Goal: Task Accomplishment & Management: Use online tool/utility

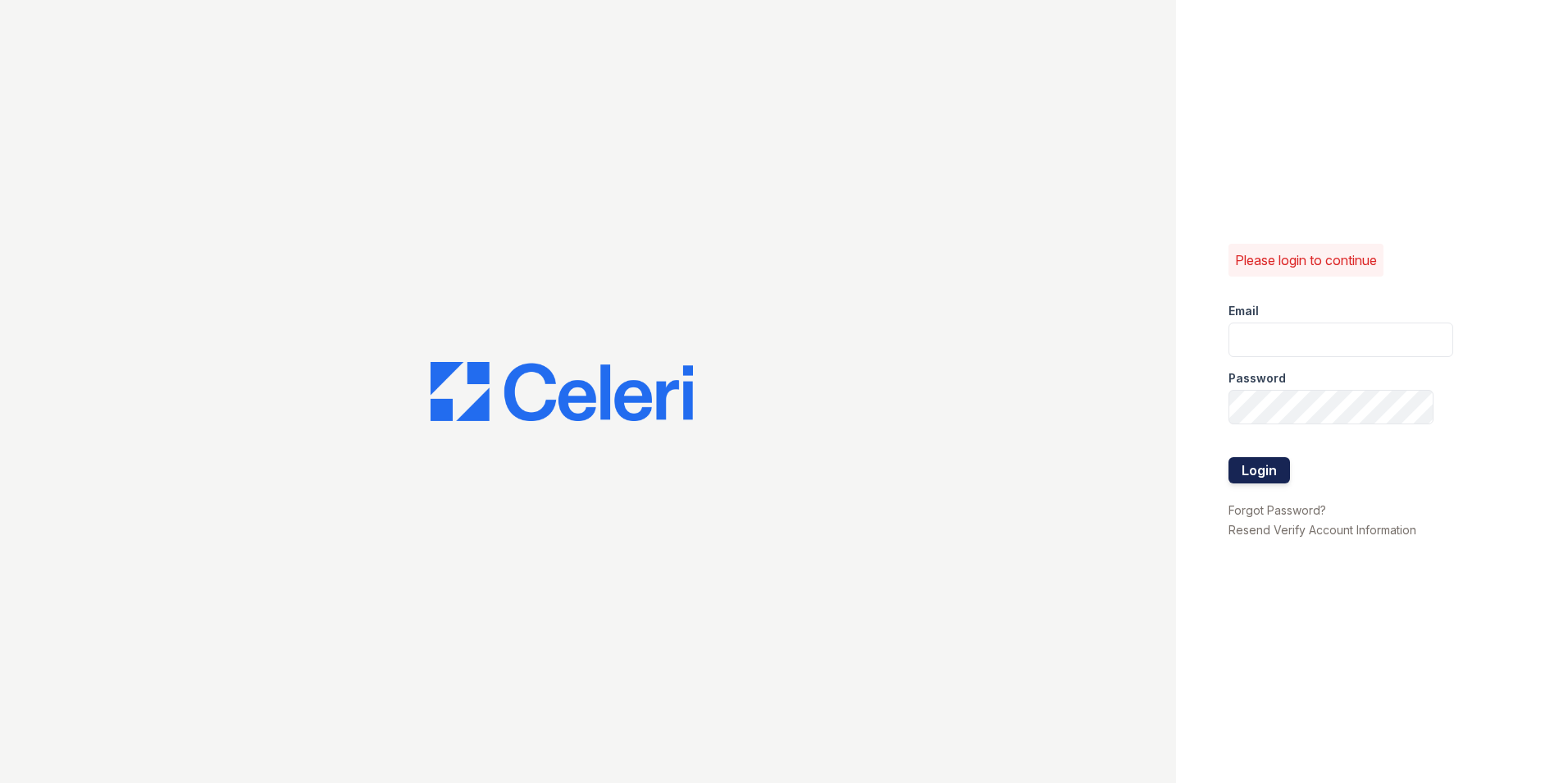
type input "arioso.pm@cafmanagement.com"
drag, startPoint x: 1260, startPoint y: 466, endPoint x: 1254, endPoint y: 459, distance: 9.2
click at [1254, 459] on button "Login" at bounding box center [1259, 470] width 62 height 26
